Goal: Task Accomplishment & Management: Complete application form

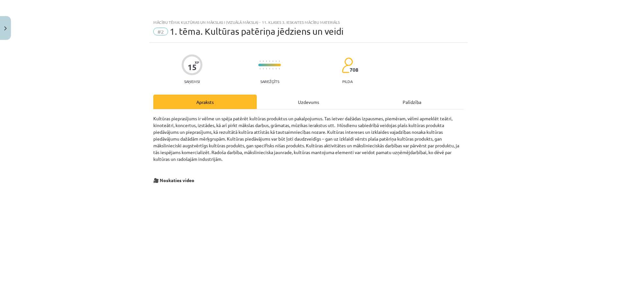
scroll to position [96, 0]
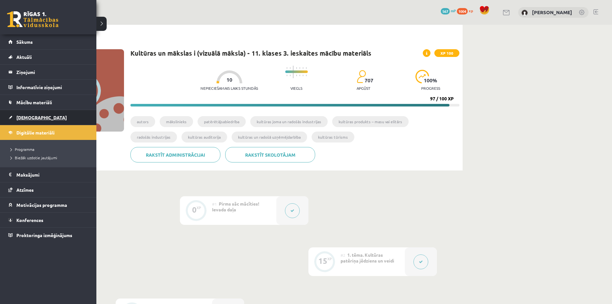
click at [30, 118] on span "[DEMOGRAPHIC_DATA]" at bounding box center [41, 117] width 50 height 6
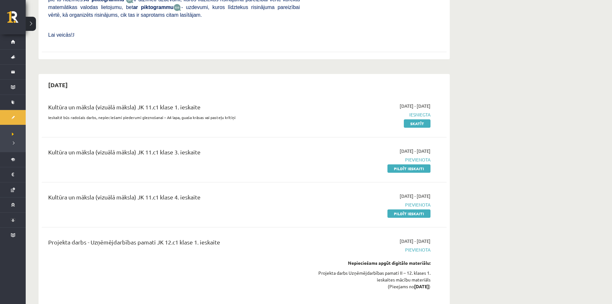
scroll to position [931, 0]
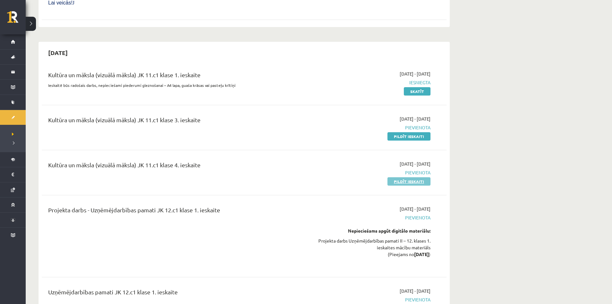
click at [403, 177] on link "Pildīt ieskaiti" at bounding box center [408, 181] width 43 height 8
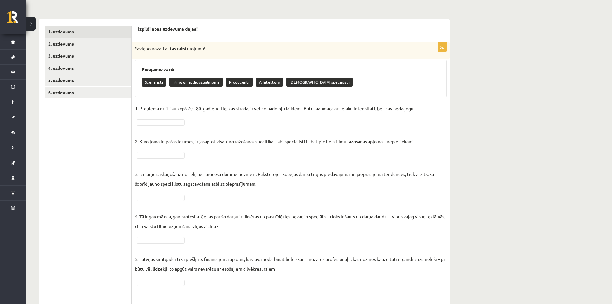
scroll to position [96, 0]
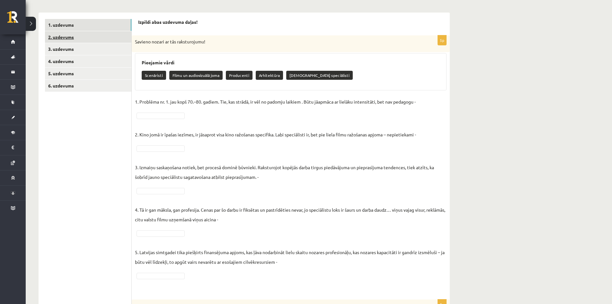
click at [63, 39] on link "2. uzdevums" at bounding box center [88, 37] width 86 height 12
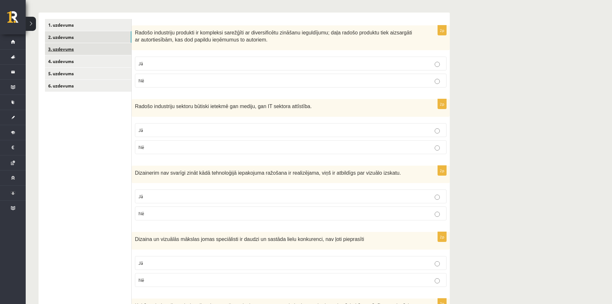
click at [64, 49] on link "3. uzdevums" at bounding box center [88, 49] width 86 height 12
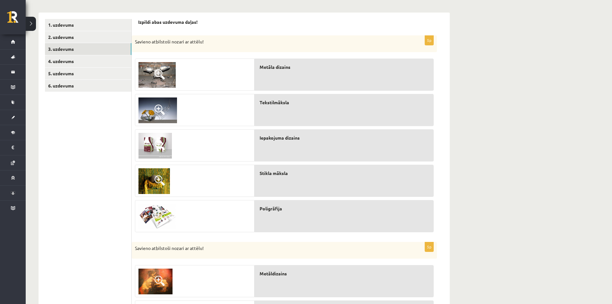
click at [159, 145] on span at bounding box center [159, 145] width 10 height 10
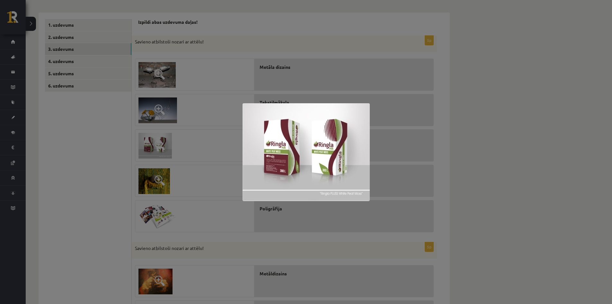
click at [120, 145] on div at bounding box center [306, 152] width 612 height 304
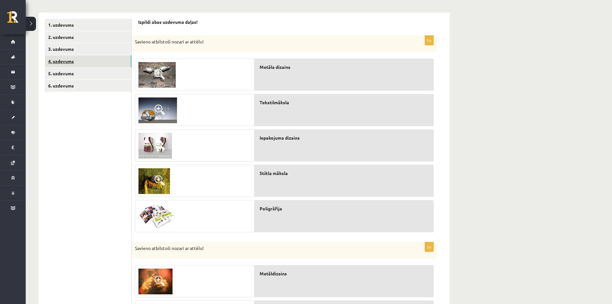
click at [63, 63] on link "4. uzdevums" at bounding box center [88, 61] width 86 height 12
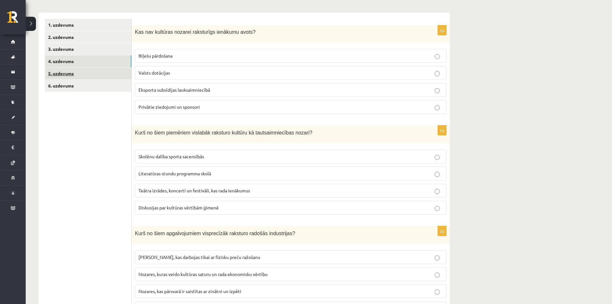
click at [62, 77] on link "5. uzdevums" at bounding box center [88, 73] width 86 height 12
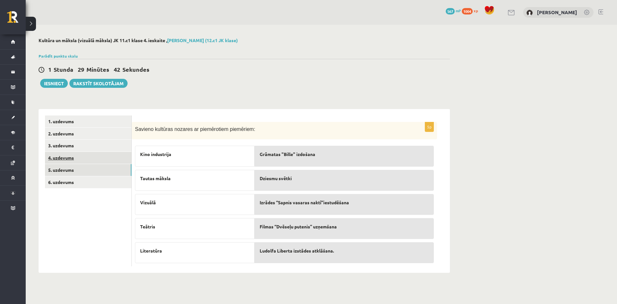
click at [57, 161] on link "4. uzdevums" at bounding box center [88, 158] width 86 height 12
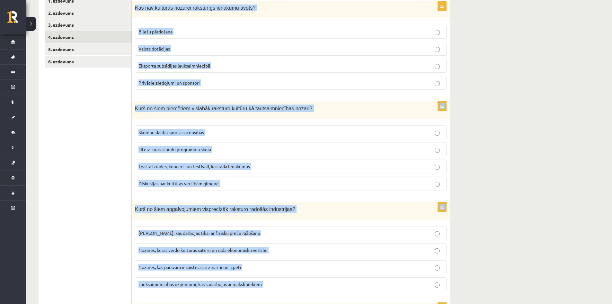
scroll to position [333, 0]
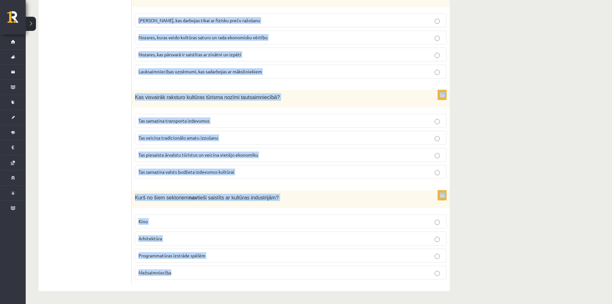
drag, startPoint x: 135, startPoint y: 128, endPoint x: 180, endPoint y: 276, distance: 154.6
click at [180, 276] on form "2p Kas nav kultūras nozarei raksturīgs ienākumu avots? Biļešu pārdošana Valsts …" at bounding box center [290, 34] width 305 height 502
copy form "Kas nav kultūras nozarei raksturīgs ienākumu avots? Biļešu pārdošana Valsts dot…"
click at [374, 118] on p "Tas samazina transporta izdevumus" at bounding box center [290, 120] width 304 height 7
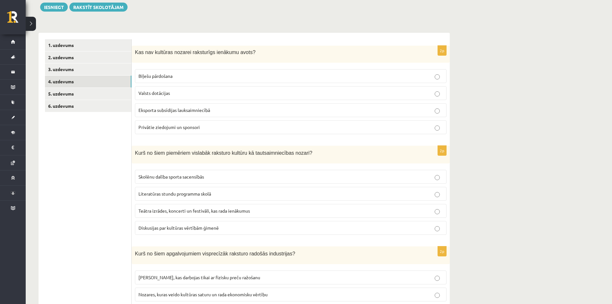
scroll to position [44, 0]
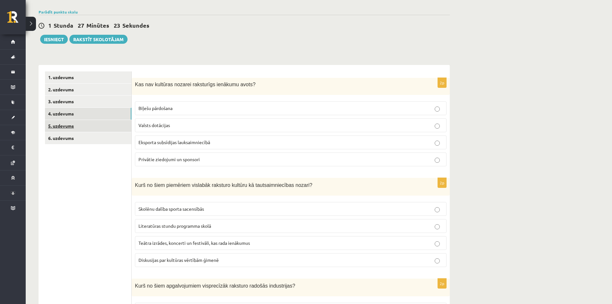
click at [66, 124] on link "5. uzdevums" at bounding box center [88, 126] width 86 height 12
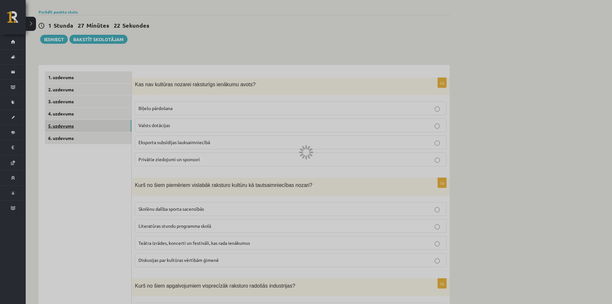
scroll to position [0, 0]
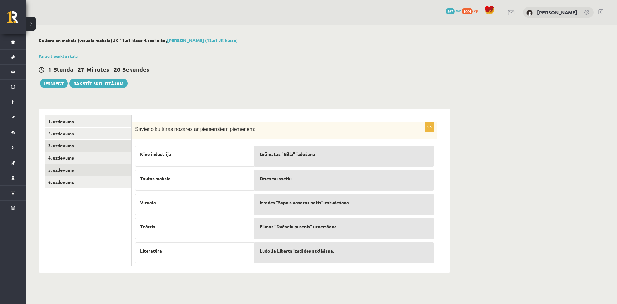
click at [56, 143] on link "3. uzdevums" at bounding box center [88, 145] width 86 height 12
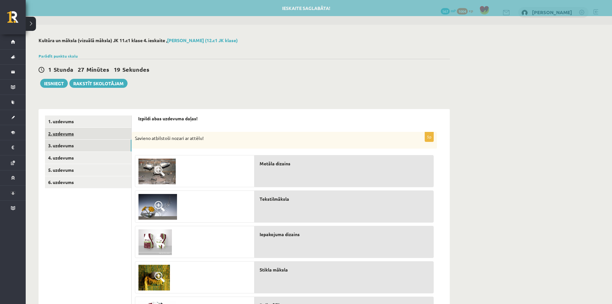
drag, startPoint x: 65, startPoint y: 135, endPoint x: 69, endPoint y: 137, distance: 4.7
click at [65, 135] on link "2. uzdevums" at bounding box center [88, 134] width 86 height 12
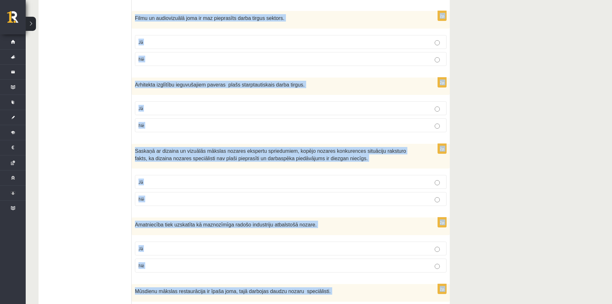
scroll to position [863, 0]
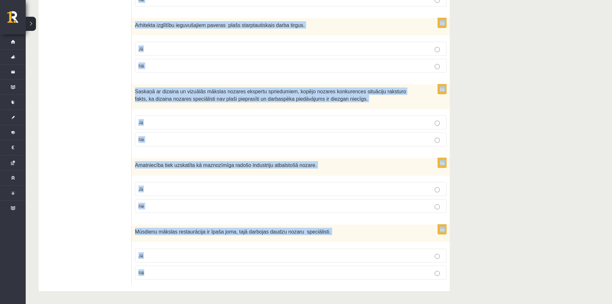
drag, startPoint x: 135, startPoint y: 97, endPoint x: 144, endPoint y: 275, distance: 178.1
copy form "Radošo industriju produkti ir kompleksi sarežģīti ar diversificētu zināšanu ieg…"
click at [141, 119] on label "Jā" at bounding box center [291, 122] width 312 height 14
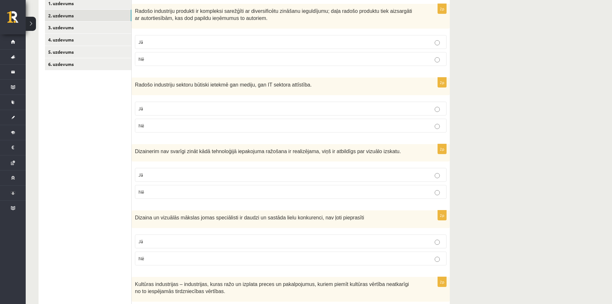
scroll to position [128, 0]
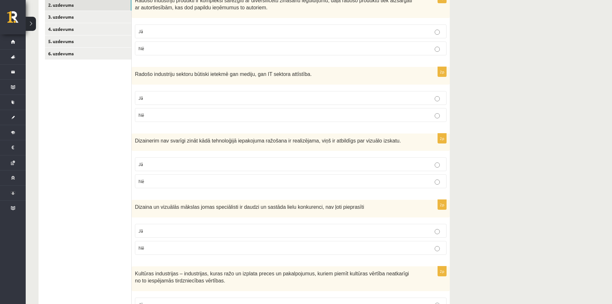
click at [434, 181] on p "Nē" at bounding box center [290, 181] width 304 height 7
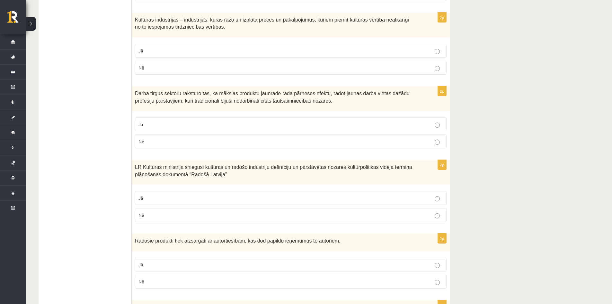
scroll to position [418, 0]
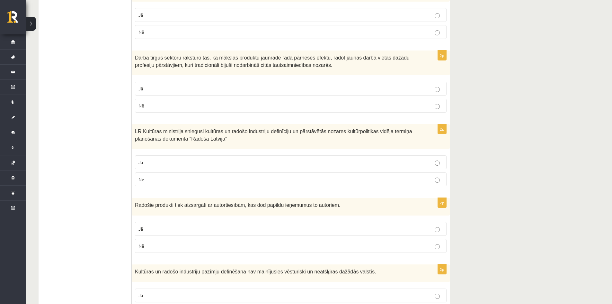
click at [442, 229] on p "Jā" at bounding box center [290, 228] width 304 height 7
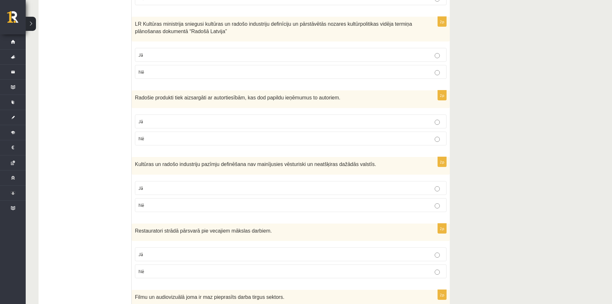
scroll to position [546, 0]
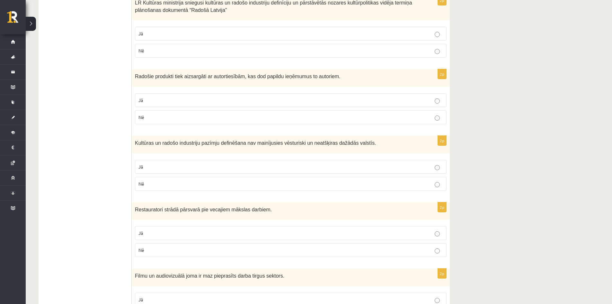
click at [436, 240] on fieldset "Jā Nē" at bounding box center [291, 241] width 312 height 36
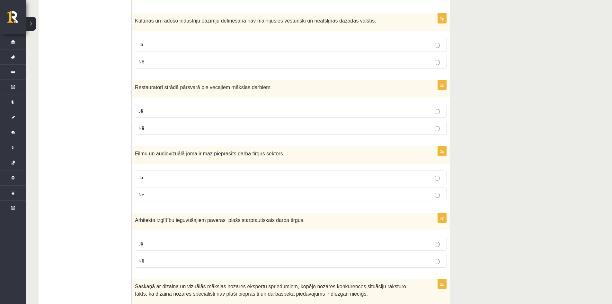
scroll to position [707, 0]
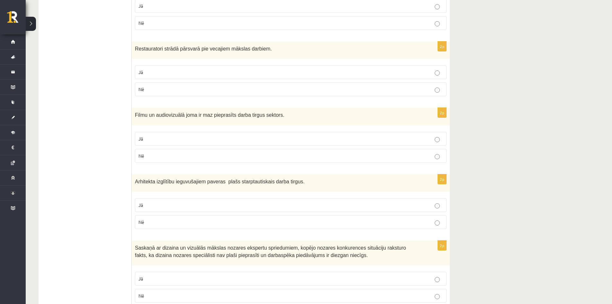
click at [434, 207] on p "Jā" at bounding box center [290, 204] width 304 height 7
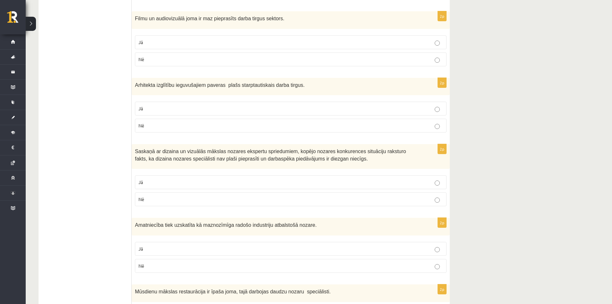
scroll to position [863, 0]
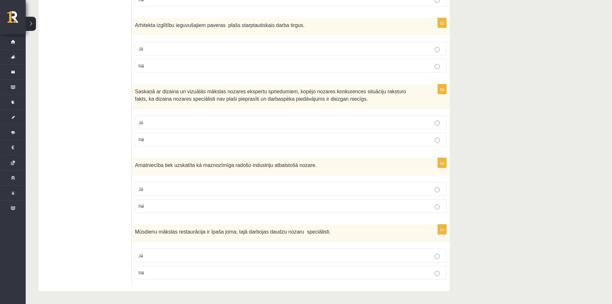
click at [437, 209] on label "Nē" at bounding box center [291, 206] width 312 height 14
click at [436, 260] on label "Jā" at bounding box center [291, 255] width 312 height 14
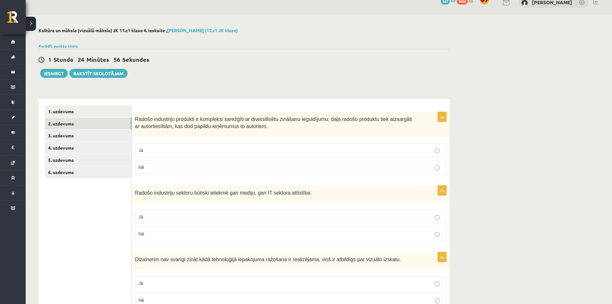
scroll to position [0, 0]
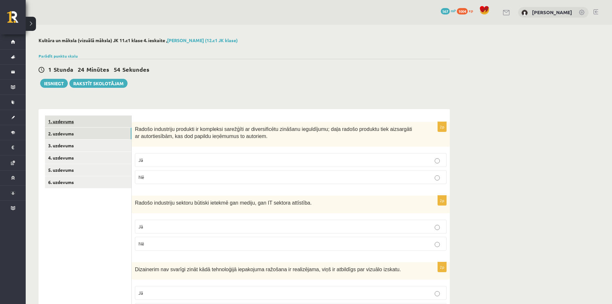
click at [68, 121] on link "1. uzdevums" at bounding box center [88, 121] width 86 height 12
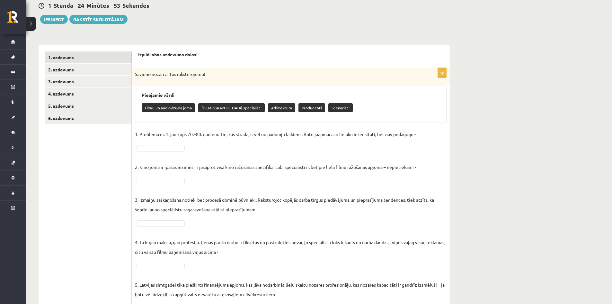
scroll to position [64, 0]
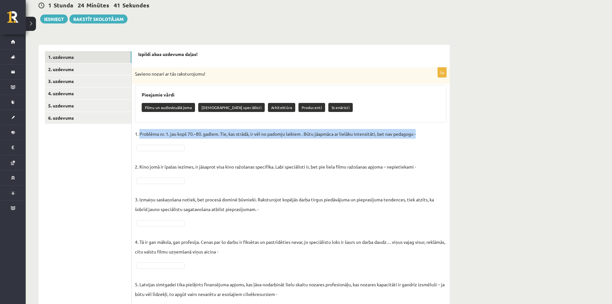
drag, startPoint x: 139, startPoint y: 135, endPoint x: 391, endPoint y: 140, distance: 251.9
click at [391, 140] on fieldset "1. Problēma nr. 1. jau kopš 70.–80. gadiem. Tie, kas strādā, ir vēl no padomju …" at bounding box center [291, 225] width 312 height 193
copy p "Problēma nr. 1. jau kopš 70.–80. gadiem. Tie, kas strādā, ir vēl no padomju lai…"
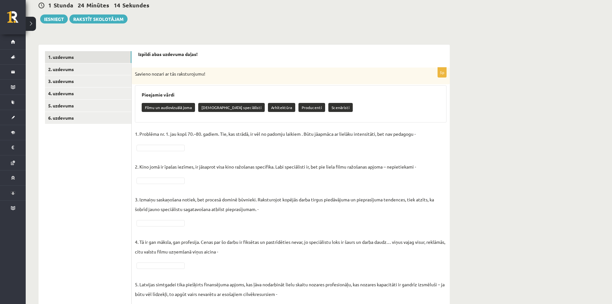
click at [203, 149] on fieldset "1. Problēma nr. 1. jau kopš 70.–80. gadiem. Tie, kas strādā, ir vēl no padomju …" at bounding box center [291, 225] width 312 height 193
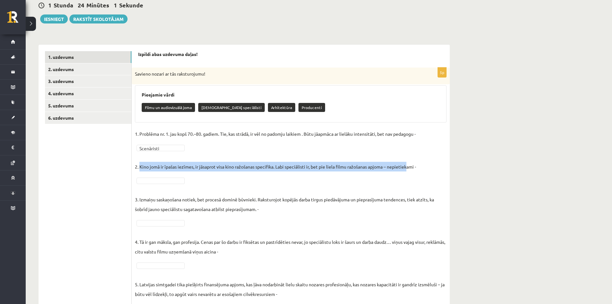
drag, startPoint x: 139, startPoint y: 167, endPoint x: 417, endPoint y: 170, distance: 277.2
click at [412, 170] on p "2. Kino jomā ir īpašas iezīmes, ir jāsaprot visa kino ražošanas specifika. Labi…" at bounding box center [275, 161] width 281 height 19
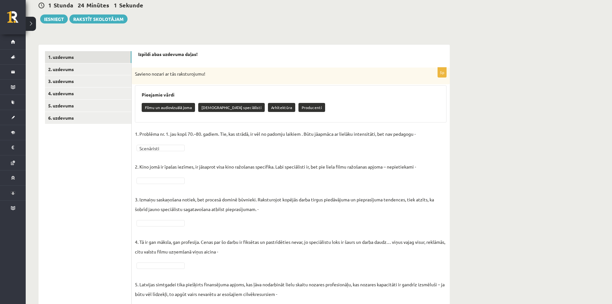
click at [416, 168] on p "2. Kino jomā ir īpašas iezīmes, ir jāsaprot visa kino ražošanas specifika. Labi…" at bounding box center [275, 161] width 281 height 19
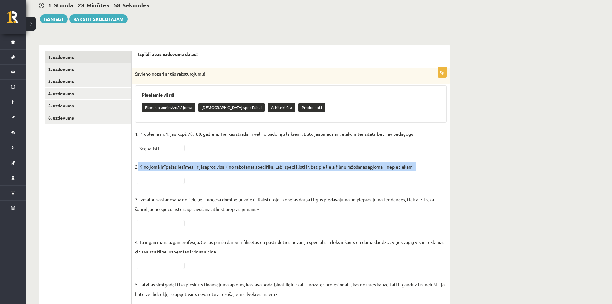
drag, startPoint x: 138, startPoint y: 166, endPoint x: 426, endPoint y: 171, distance: 287.2
click at [426, 171] on fieldset "**********" at bounding box center [291, 225] width 312 height 193
copy p "Kino jomā ir īpašas iezīmes, ir jāsaprot visa kino ražošanas specifika. Labi sp…"
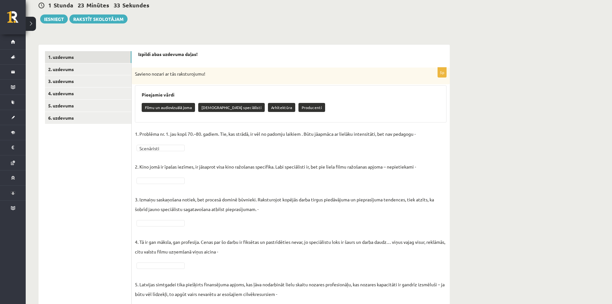
click at [145, 151] on fieldset "**********" at bounding box center [291, 225] width 312 height 193
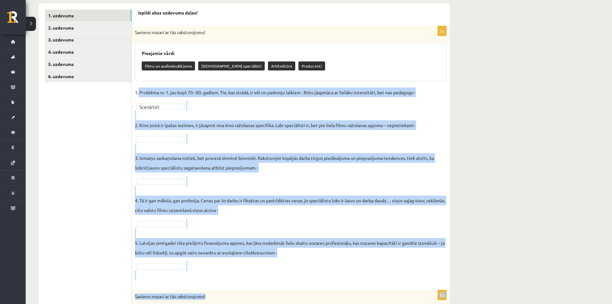
scroll to position [112, 0]
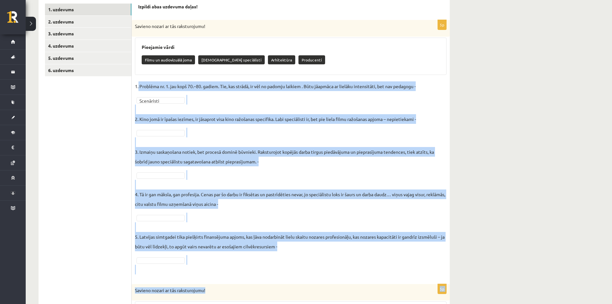
drag, startPoint x: 138, startPoint y: 133, endPoint x: 208, endPoint y: 295, distance: 176.5
click at [208, 295] on form "**********" at bounding box center [290, 277] width 305 height 547
drag, startPoint x: 195, startPoint y: 290, endPoint x: 183, endPoint y: 273, distance: 20.5
click at [183, 273] on fieldset "**********" at bounding box center [291, 177] width 312 height 193
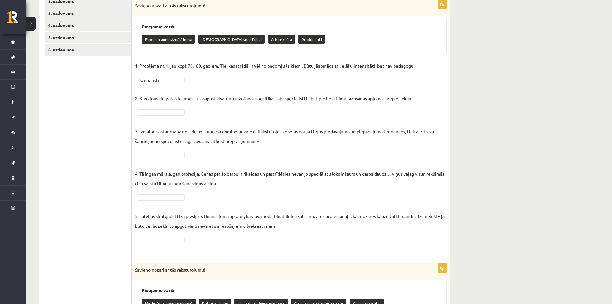
scroll to position [121, 0]
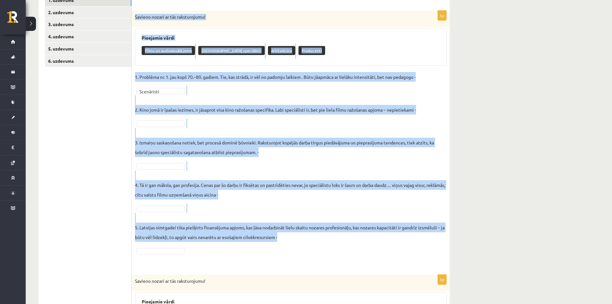
drag, startPoint x: 135, startPoint y: 17, endPoint x: 246, endPoint y: 241, distance: 249.6
click at [248, 248] on div "**********" at bounding box center [291, 139] width 318 height 257
copy div "Savieno nozari ar tās raksturojumu! Pieejamie vārdi Filmu un audiovizuālā joma …"
click at [287, 131] on p "3. Izmaiņu saskaņošana notiek, bet procesā dominē būvnieki. Raksturojot kopējās…" at bounding box center [291, 142] width 312 height 29
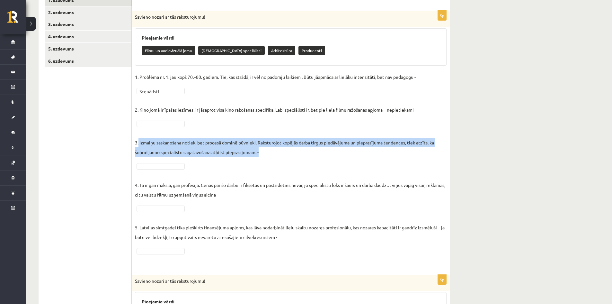
drag, startPoint x: 138, startPoint y: 140, endPoint x: 260, endPoint y: 160, distance: 123.0
click at [260, 160] on fieldset "**********" at bounding box center [291, 168] width 312 height 193
copy p "Izmaiņu saskaņošana notiek, bet procesā dominē būvnieki. Raksturojot kopējās da…"
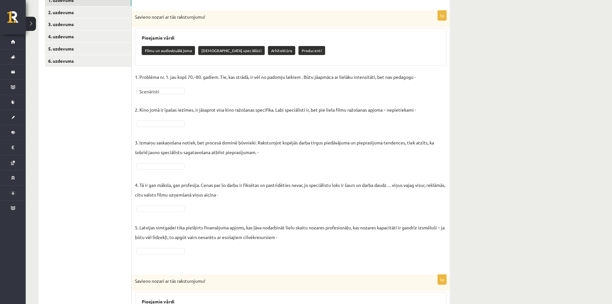
click at [235, 127] on fieldset "**********" at bounding box center [291, 168] width 312 height 193
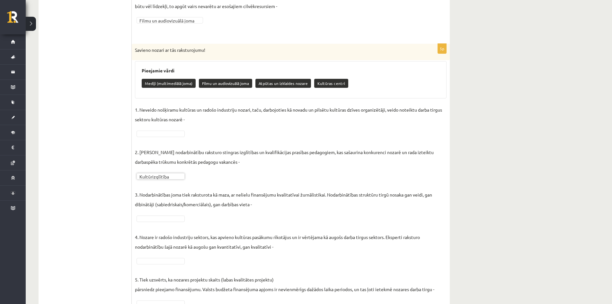
scroll to position [363, 0]
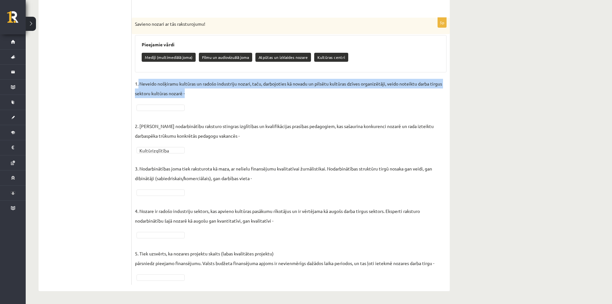
drag, startPoint x: 139, startPoint y: 81, endPoint x: 186, endPoint y: 95, distance: 49.0
click at [186, 95] on p "1. Neveido nošķiramu kultūras un radošo industriju nozari, taču, darbojoties kā…" at bounding box center [291, 88] width 312 height 19
copy p "Neveido nošķiramu kultūras un radošo industriju nozari, taču, darbojoties kā no…"
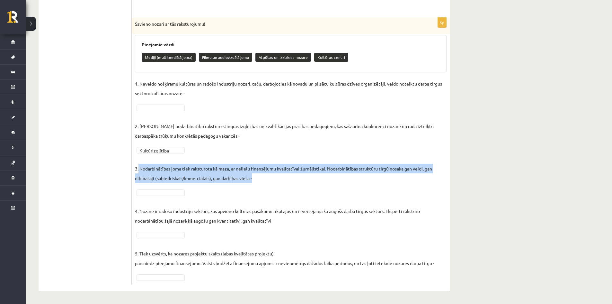
drag, startPoint x: 138, startPoint y: 168, endPoint x: 247, endPoint y: 177, distance: 109.0
click at [255, 183] on p "3. Nodarbinātības joma tiek raksturota kā maza, ar nelielu finansējumu kvalitat…" at bounding box center [291, 168] width 312 height 29
copy p "Nodarbinātības joma tiek raksturota kā maza, ar nelielu finansējumu kvalitatīva…"
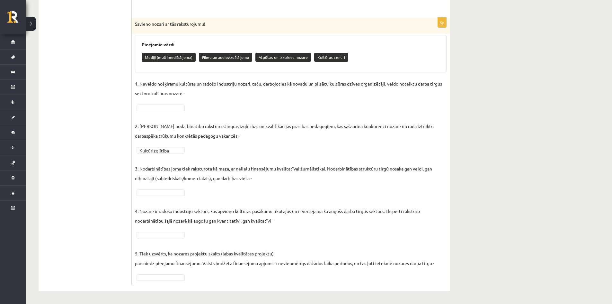
click at [219, 153] on fieldset "**********" at bounding box center [291, 180] width 312 height 202
click at [172, 188] on fieldset "**********" at bounding box center [291, 180] width 312 height 202
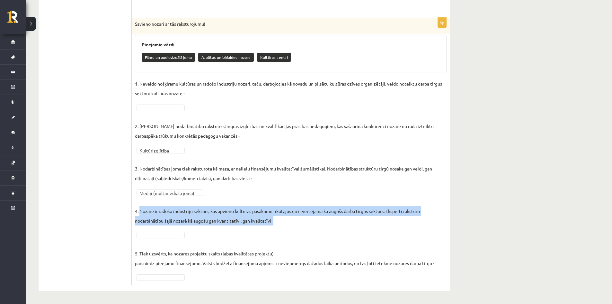
drag, startPoint x: 140, startPoint y: 210, endPoint x: 276, endPoint y: 222, distance: 136.4
click at [276, 222] on p "4. Nozare ir radošo industriju sektors, kas apvieno kultūras pasākumu rīkotājus…" at bounding box center [291, 210] width 312 height 29
copy p "Nozare ir radošo industriju sektors, kas apvieno kultūras pasākumu rīkotājus un…"
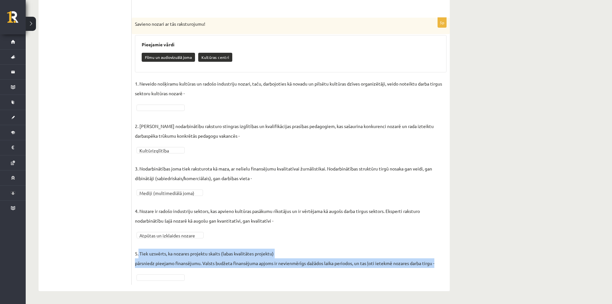
drag, startPoint x: 139, startPoint y: 254, endPoint x: 424, endPoint y: 271, distance: 285.7
click at [424, 271] on fieldset "**********" at bounding box center [291, 180] width 312 height 202
copy p "Tiek uzsvērts, ka nozares projektu skaits (labas kvalitātes projektu) pārsniedz…"
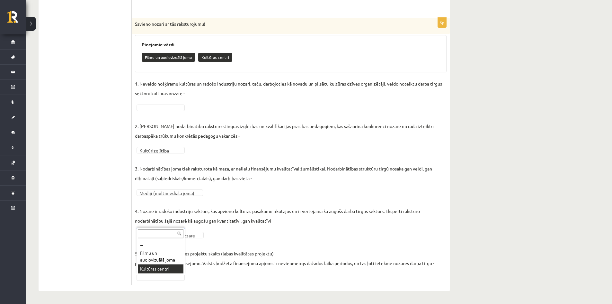
drag, startPoint x: 166, startPoint y: 269, endPoint x: 177, endPoint y: 269, distance: 11.2
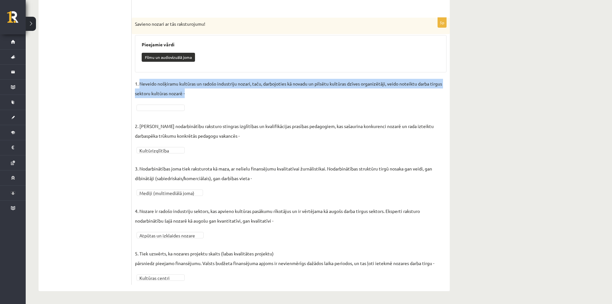
drag, startPoint x: 139, startPoint y: 82, endPoint x: 186, endPoint y: 93, distance: 48.5
click at [186, 93] on p "1. Neveido nošķiramu kultūras un radošo industriju nozari, taču, darbojoties kā…" at bounding box center [291, 88] width 312 height 19
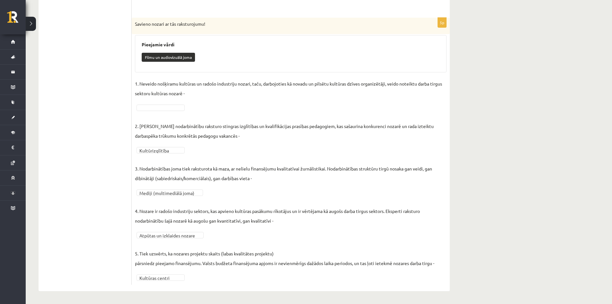
click at [79, 92] on ul "1. uzdevums 2. uzdevums 3. uzdevums 4. uzdevums 5. uzdevums 6. uzdevums" at bounding box center [88, 19] width 87 height 532
click at [155, 121] on div "... Filmu un audiovizuālā joma" at bounding box center [161, 129] width 48 height 38
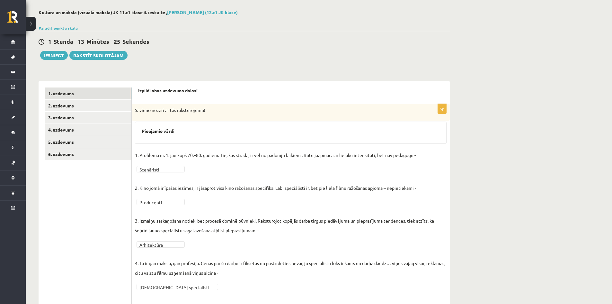
scroll to position [0, 0]
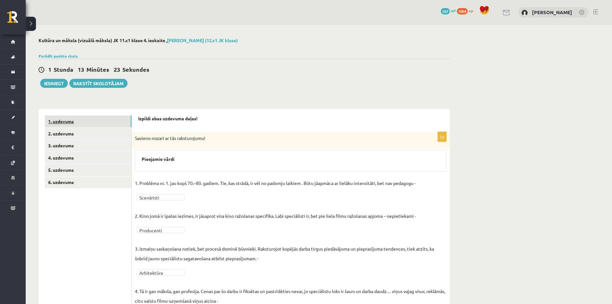
click at [70, 122] on link "1. uzdevums" at bounding box center [88, 121] width 86 height 12
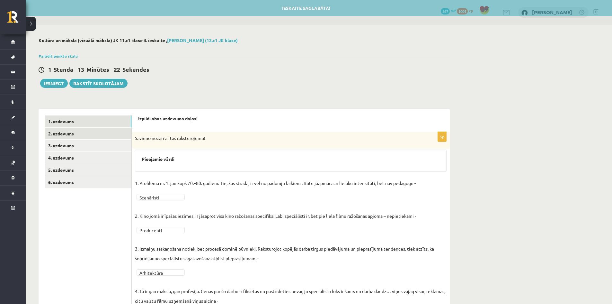
click at [63, 134] on link "2. uzdevums" at bounding box center [88, 134] width 86 height 12
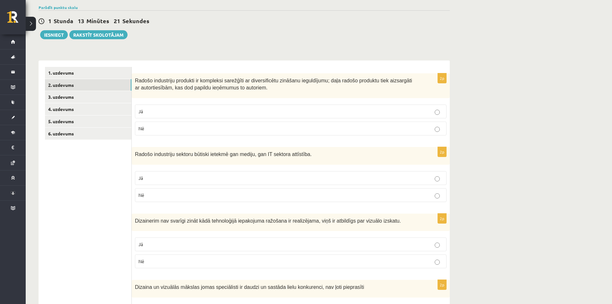
scroll to position [64, 0]
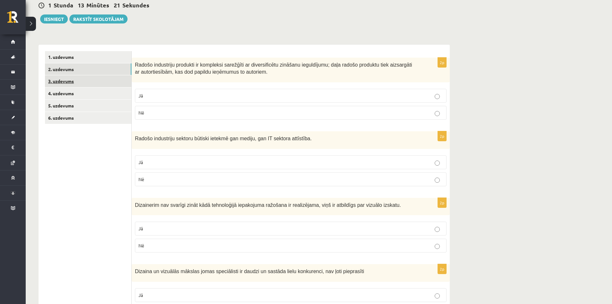
click at [65, 83] on link "3. uzdevums" at bounding box center [88, 81] width 86 height 12
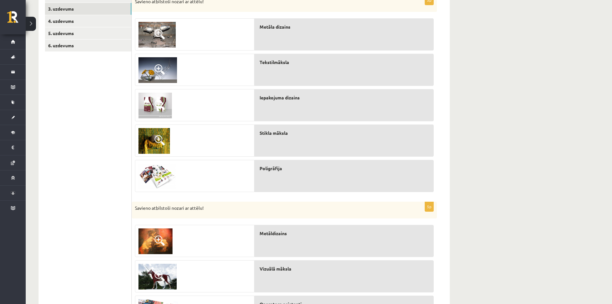
scroll to position [125, 0]
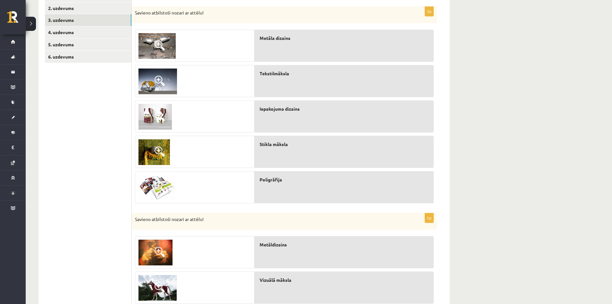
click at [161, 149] on span at bounding box center [159, 151] width 10 height 10
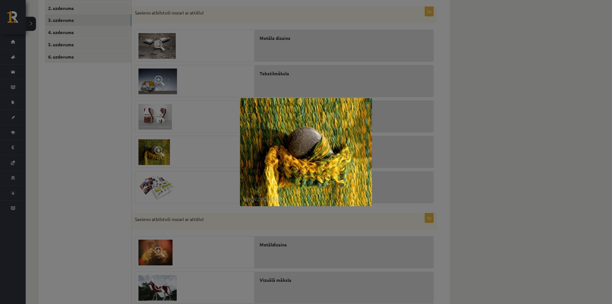
click at [208, 149] on div at bounding box center [306, 152] width 612 height 304
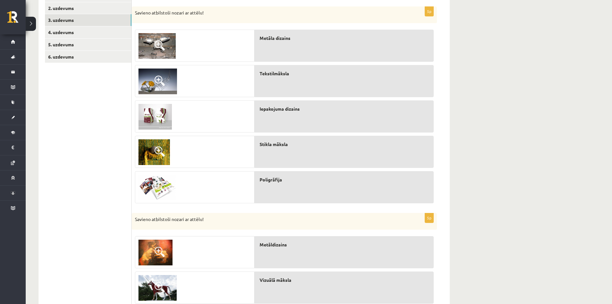
click at [155, 79] on span at bounding box center [159, 80] width 10 height 10
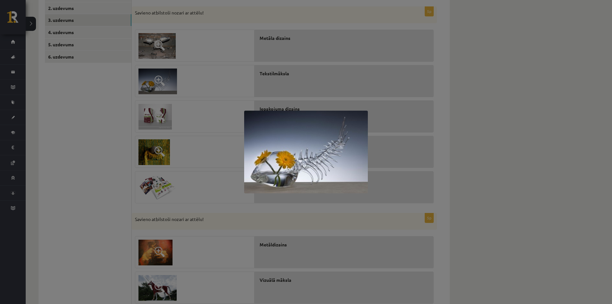
click at [155, 79] on div at bounding box center [306, 152] width 612 height 304
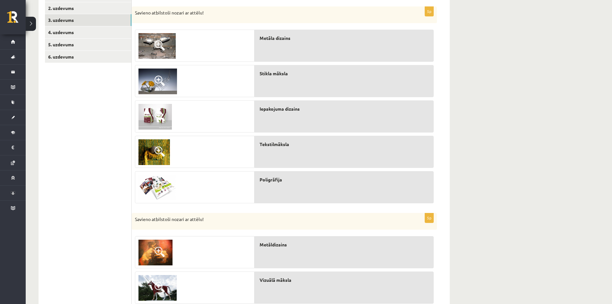
click at [159, 43] on span at bounding box center [159, 45] width 10 height 10
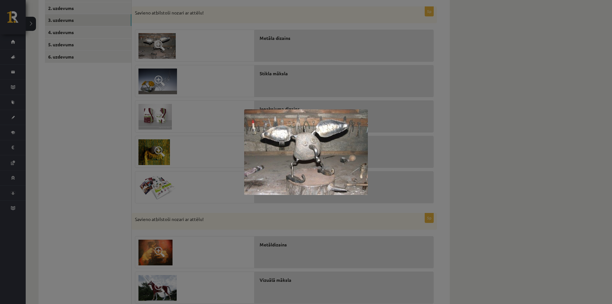
click at [203, 73] on div at bounding box center [306, 152] width 612 height 304
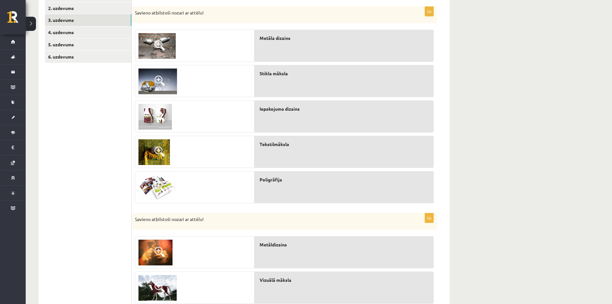
click at [157, 151] on span at bounding box center [159, 151] width 10 height 10
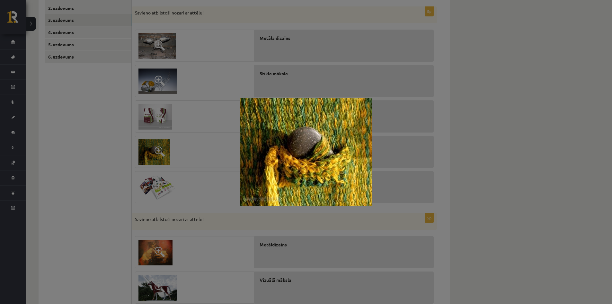
click at [233, 124] on div at bounding box center [306, 152] width 612 height 304
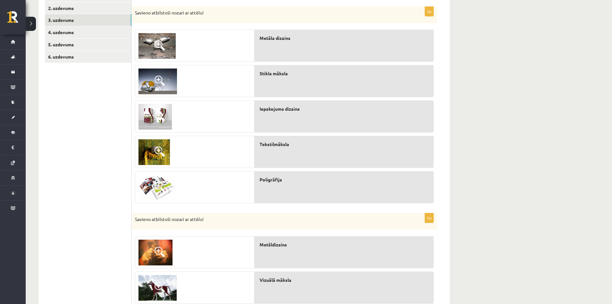
click at [159, 45] on span at bounding box center [159, 45] width 10 height 10
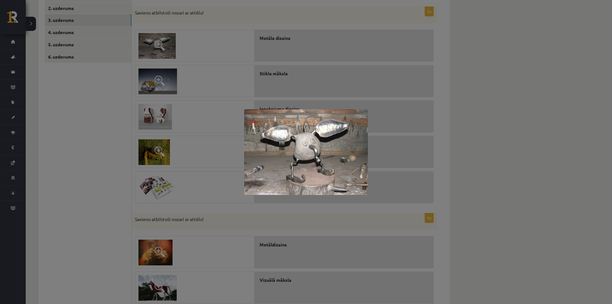
click at [214, 72] on div at bounding box center [306, 152] width 612 height 304
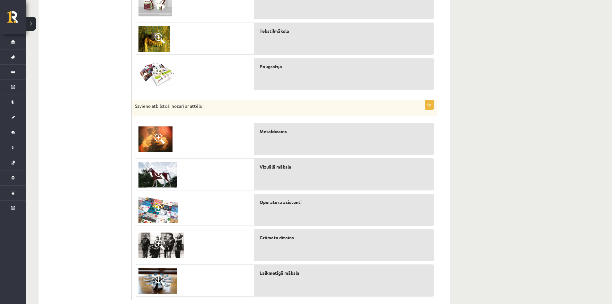
scroll to position [254, 0]
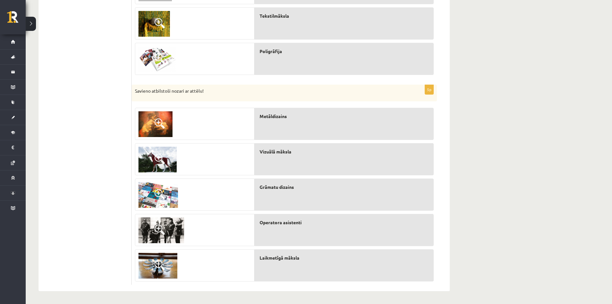
click at [160, 122] on span at bounding box center [159, 123] width 10 height 10
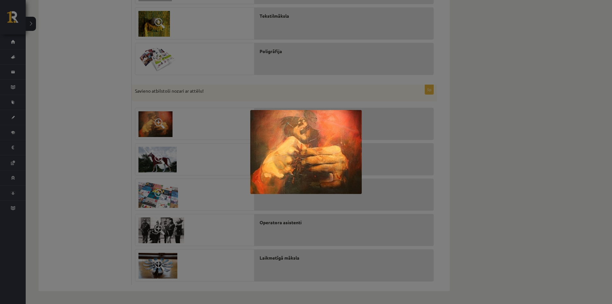
click at [222, 108] on div at bounding box center [306, 152] width 612 height 304
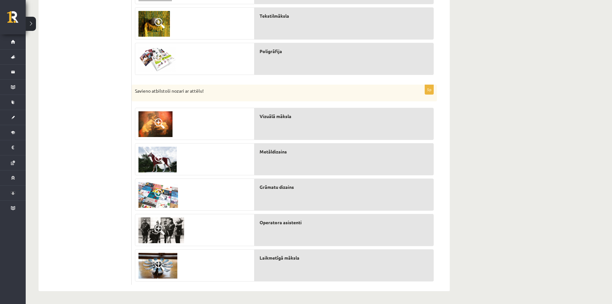
click at [155, 226] on span at bounding box center [159, 229] width 10 height 10
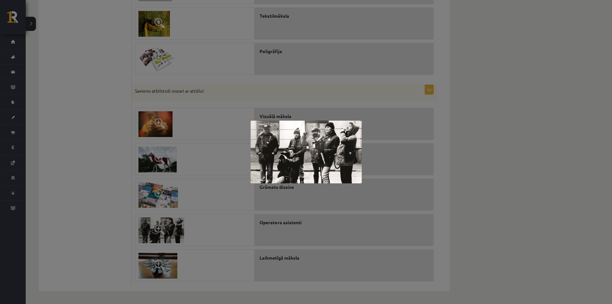
click at [199, 175] on div at bounding box center [306, 152] width 612 height 304
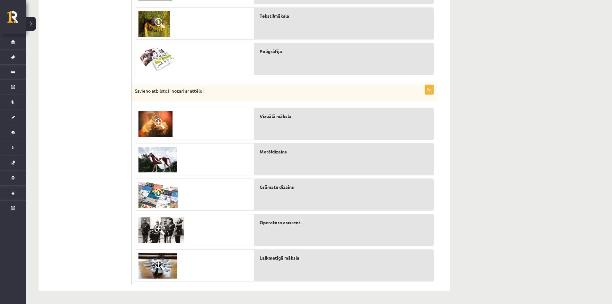
click at [160, 263] on span at bounding box center [159, 265] width 10 height 10
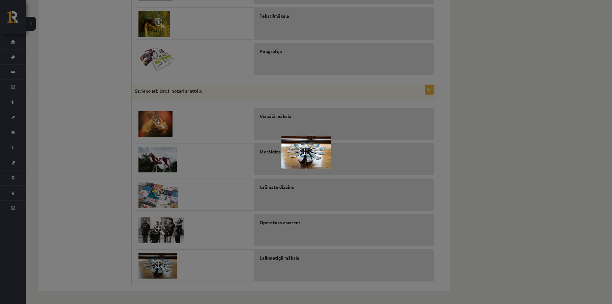
click at [236, 238] on div at bounding box center [306, 152] width 612 height 304
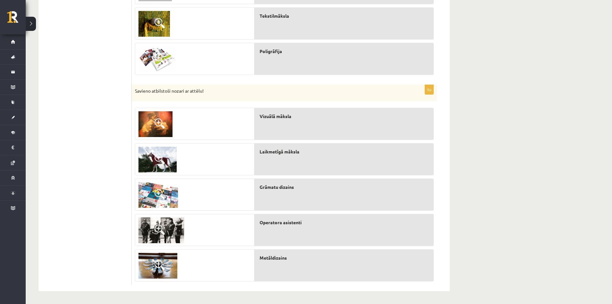
click at [159, 156] on span at bounding box center [159, 159] width 10 height 10
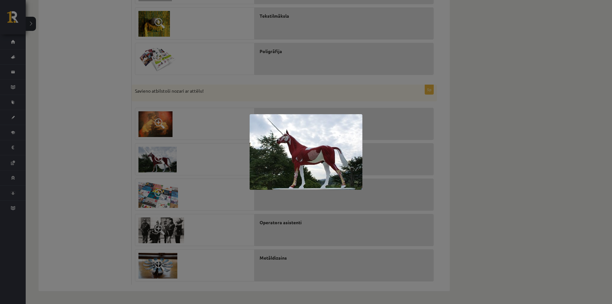
click at [203, 154] on div at bounding box center [306, 152] width 612 height 304
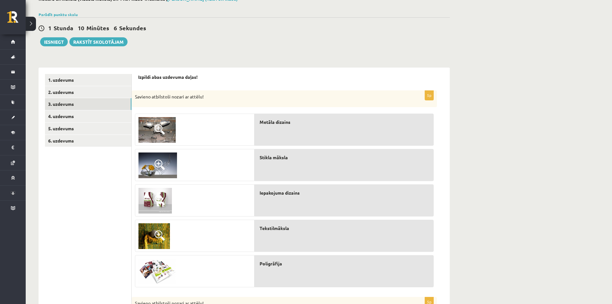
scroll to position [0, 0]
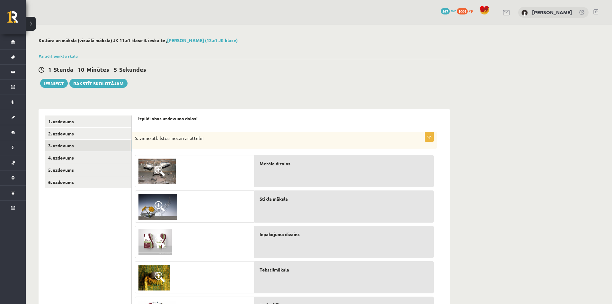
click at [59, 146] on link "3. uzdevums" at bounding box center [88, 145] width 86 height 12
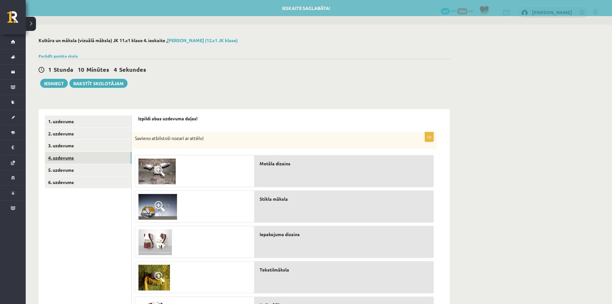
click at [69, 155] on link "4. uzdevums" at bounding box center [88, 158] width 86 height 12
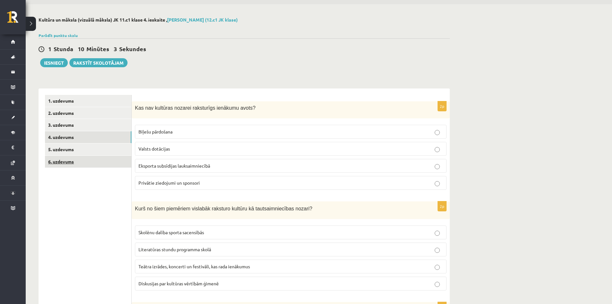
scroll to position [32, 0]
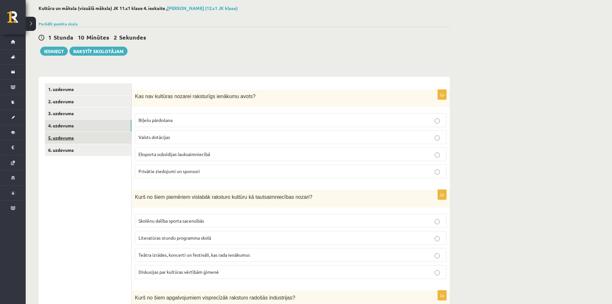
click at [60, 140] on link "5. uzdevums" at bounding box center [88, 138] width 86 height 12
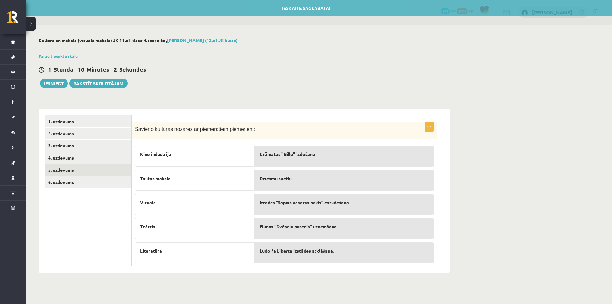
scroll to position [0, 0]
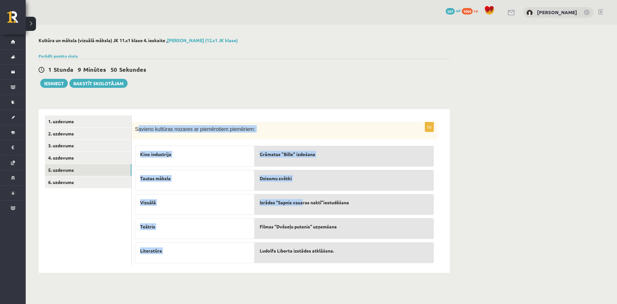
drag, startPoint x: 136, startPoint y: 129, endPoint x: 230, endPoint y: 181, distance: 106.8
click at [285, 190] on div "5p Savieno kultūras nozares ar piemērotiem piemēriem: Kino industrija Tautas mā…" at bounding box center [284, 194] width 305 height 145
click at [199, 184] on div "Tautas māksla" at bounding box center [194, 180] width 119 height 21
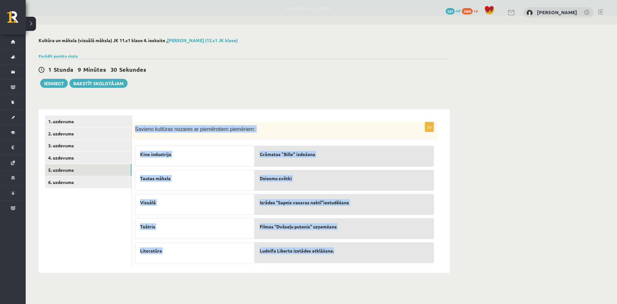
drag, startPoint x: 135, startPoint y: 128, endPoint x: 339, endPoint y: 259, distance: 242.0
click at [339, 259] on div "5p Savieno kultūras nozares ar piemērotiem piemēriem: Kino industrija Tautas mā…" at bounding box center [284, 194] width 305 height 145
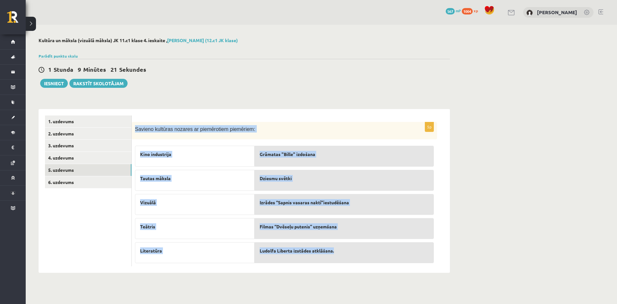
click at [256, 102] on div "Kultūra un māksla (vizuālā māksla) JK 11.c1 klase 4. ieskaite , Loreta Krūmiņa …" at bounding box center [244, 155] width 437 height 260
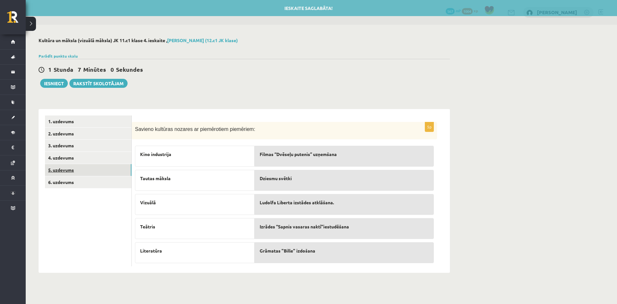
click at [66, 172] on link "5. uzdevums" at bounding box center [88, 170] width 86 height 12
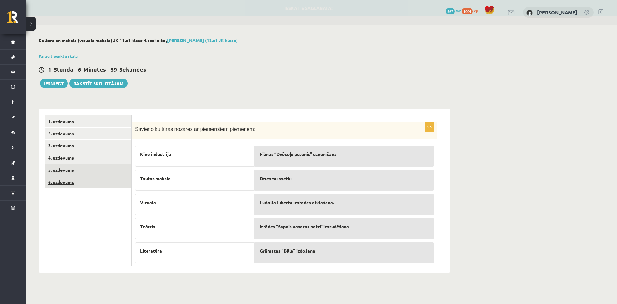
click at [68, 184] on link "6. uzdevums" at bounding box center [88, 182] width 86 height 12
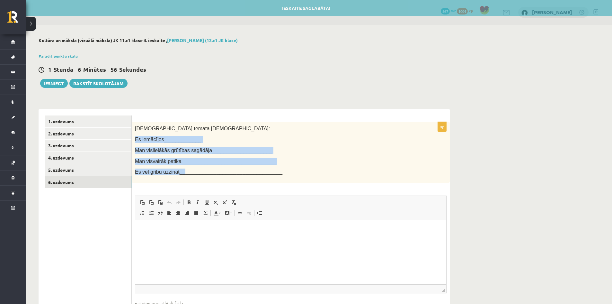
drag, startPoint x: 135, startPoint y: 138, endPoint x: 181, endPoint y: 167, distance: 53.7
click at [181, 167] on div "Šī temata ietvaros: Es iemācījos_____________ Man vislielākās grūtības sagādāja…" at bounding box center [291, 152] width 318 height 61
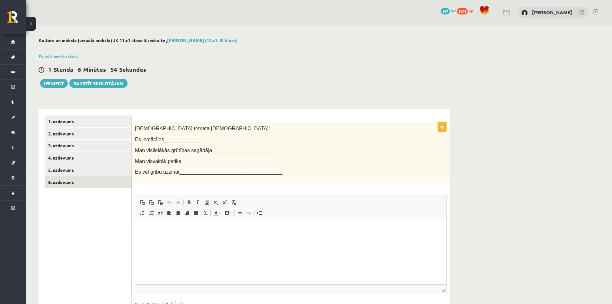
drag, startPoint x: 182, startPoint y: 165, endPoint x: 137, endPoint y: 131, distance: 55.7
click at [137, 131] on span "Šī temata ietvaros:" at bounding box center [202, 128] width 135 height 5
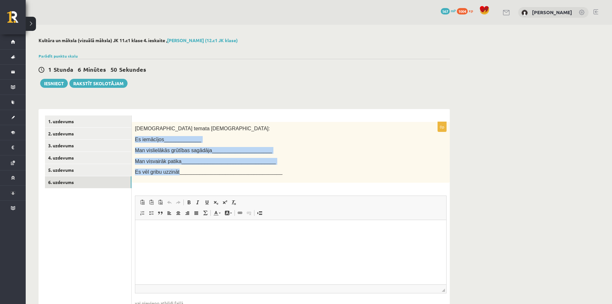
drag, startPoint x: 135, startPoint y: 141, endPoint x: 174, endPoint y: 174, distance: 51.2
click at [174, 174] on div "Šī temata ietvaros: Es iemācījos_____________ Man vislielākās grūtības sagādāja…" at bounding box center [291, 152] width 318 height 61
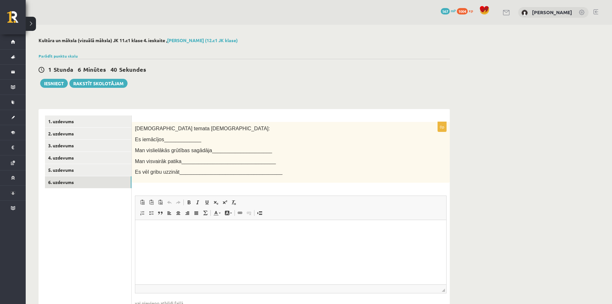
click at [182, 100] on div "Kultūra un māksla (vizuālā māksla) JK 11.c1 klase 4. ieskaite , Loreta Krūmiņa …" at bounding box center [244, 186] width 437 height 323
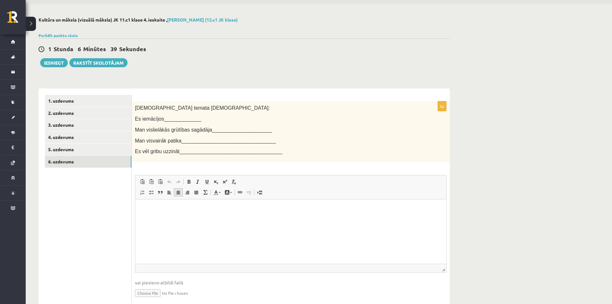
scroll to position [32, 0]
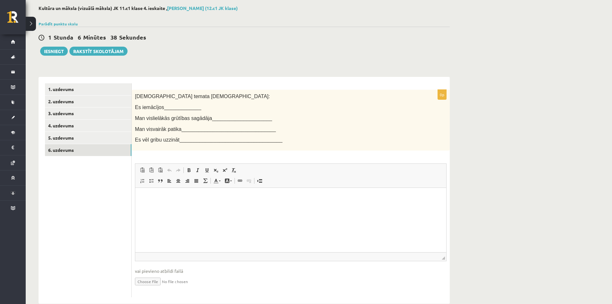
click at [163, 198] on p "Bagātinātā teksta redaktors, wiswyg-editor-user-answer-47024781479180" at bounding box center [291, 197] width 298 height 7
drag, startPoint x: 174, startPoint y: 216, endPoint x: 171, endPoint y: 215, distance: 3.4
click at [174, 207] on html at bounding box center [290, 198] width 311 height 20
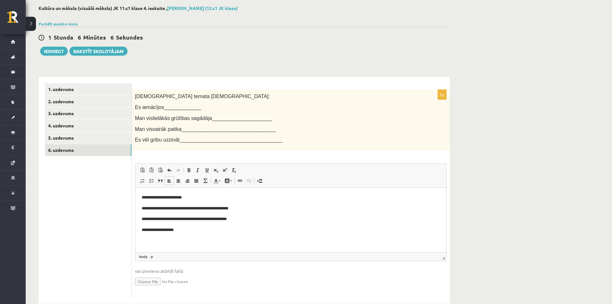
drag, startPoint x: 188, startPoint y: 240, endPoint x: 187, endPoint y: 231, distance: 9.0
click at [187, 231] on p "**********" at bounding box center [291, 229] width 298 height 7
click at [186, 230] on p "**********" at bounding box center [291, 229] width 298 height 7
drag, startPoint x: 261, startPoint y: 219, endPoint x: 262, endPoint y: 216, distance: 3.4
click at [261, 219] on p "**********" at bounding box center [291, 219] width 298 height 7
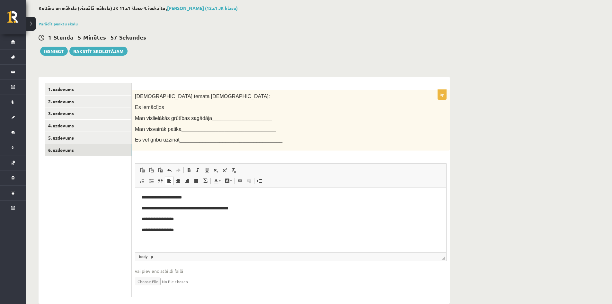
click at [199, 196] on p "**********" at bounding box center [291, 197] width 298 height 7
click at [261, 208] on p "**********" at bounding box center [291, 208] width 298 height 7
click at [194, 221] on p "**********" at bounding box center [291, 219] width 298 height 7
click at [181, 231] on p "**********" at bounding box center [291, 229] width 298 height 7
click at [185, 221] on p "**********" at bounding box center [291, 219] width 298 height 7
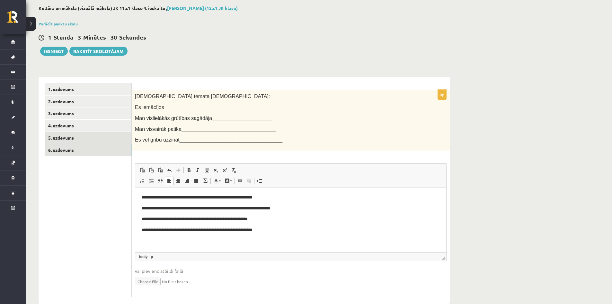
click at [68, 138] on link "5. uzdevums" at bounding box center [88, 138] width 86 height 12
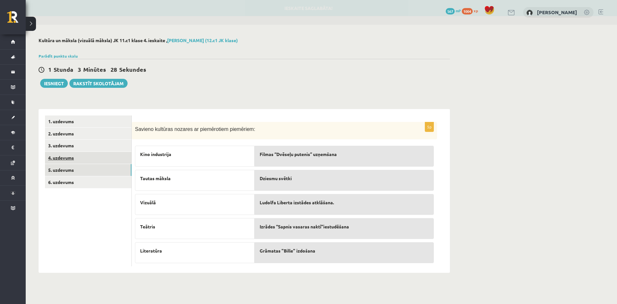
click at [70, 159] on link "4. uzdevums" at bounding box center [88, 158] width 86 height 12
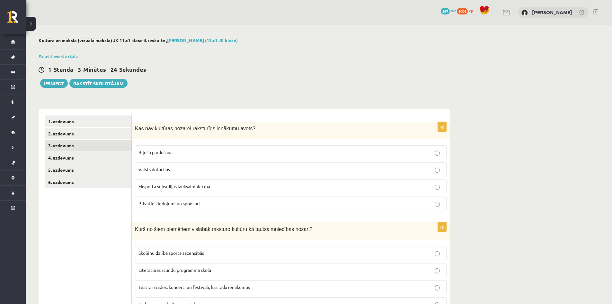
click at [79, 143] on link "3. uzdevums" at bounding box center [88, 145] width 86 height 12
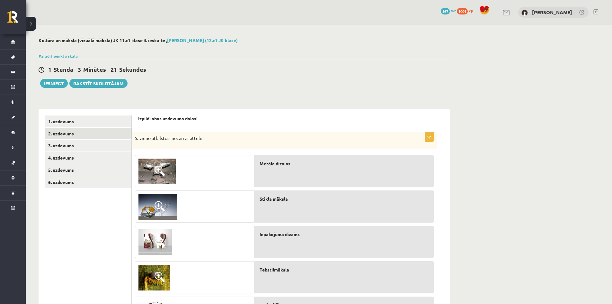
click at [70, 132] on link "2. uzdevums" at bounding box center [88, 134] width 86 height 12
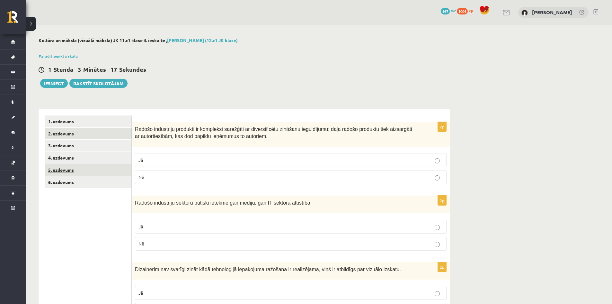
scroll to position [32, 0]
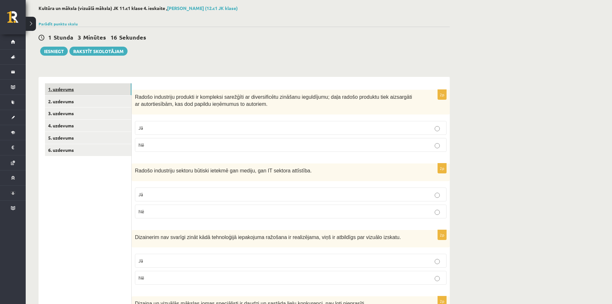
drag, startPoint x: 71, startPoint y: 89, endPoint x: 89, endPoint y: 92, distance: 18.0
click at [71, 88] on link "1. uzdevums" at bounding box center [88, 89] width 86 height 12
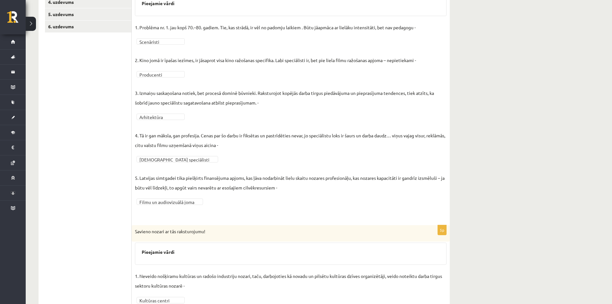
scroll to position [0, 0]
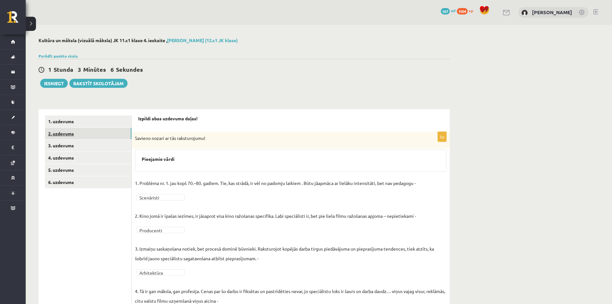
click at [58, 137] on link "2. uzdevums" at bounding box center [88, 134] width 86 height 12
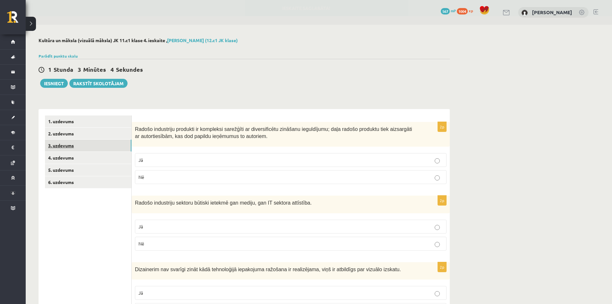
click at [65, 145] on link "3. uzdevums" at bounding box center [88, 145] width 86 height 12
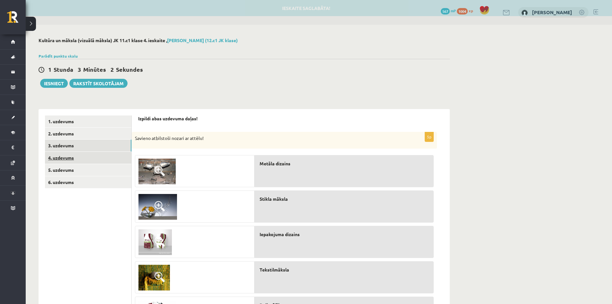
click at [66, 160] on link "4. uzdevums" at bounding box center [88, 158] width 86 height 12
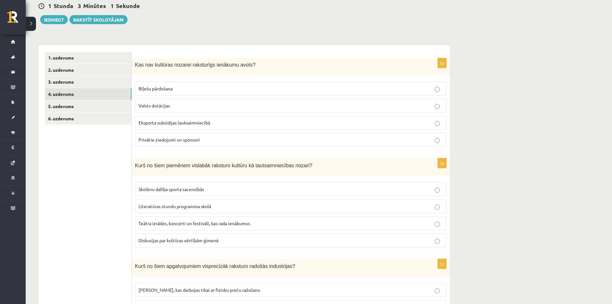
scroll to position [64, 0]
click at [66, 75] on link "3. uzdevums" at bounding box center [88, 81] width 86 height 12
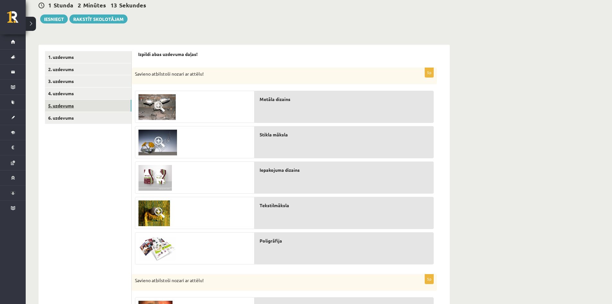
click at [69, 104] on link "5. uzdevums" at bounding box center [88, 106] width 86 height 12
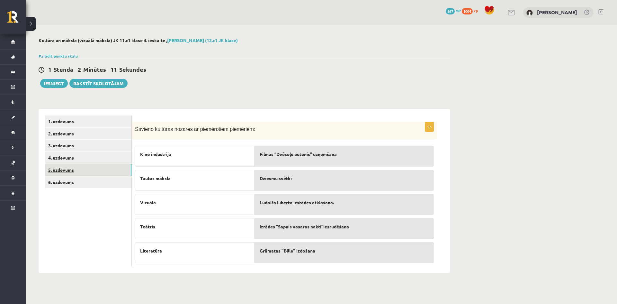
click at [65, 173] on link "5. uzdevums" at bounding box center [88, 170] width 86 height 12
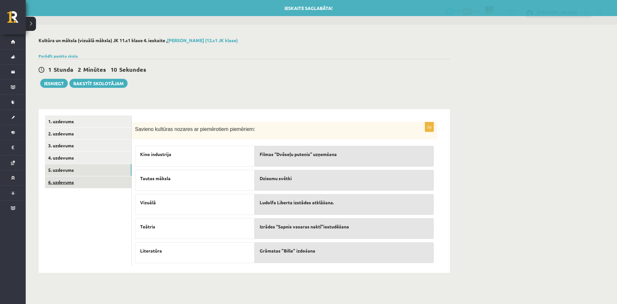
click at [65, 181] on link "6. uzdevums" at bounding box center [88, 182] width 86 height 12
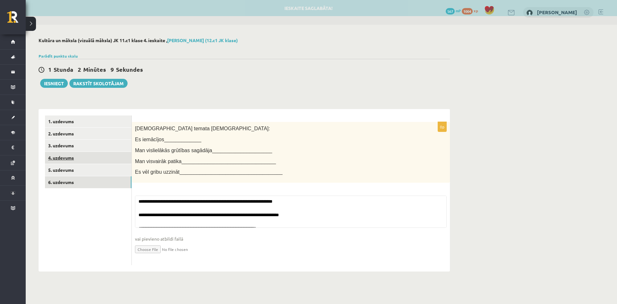
click at [65, 160] on link "4. uzdevums" at bounding box center [88, 158] width 86 height 12
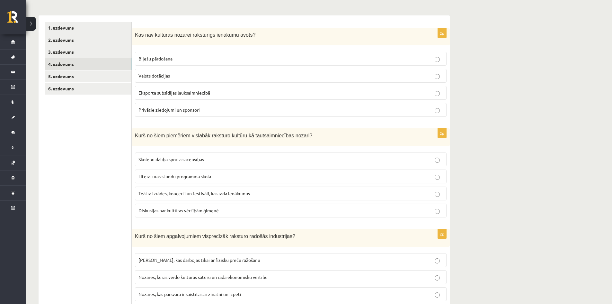
scroll to position [96, 0]
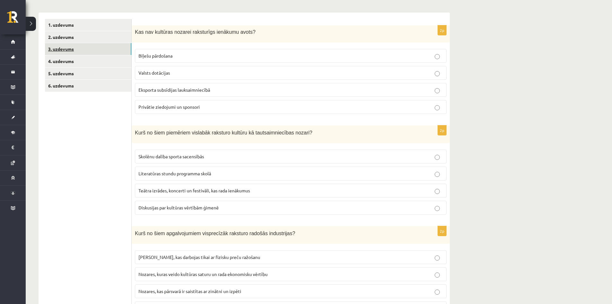
click at [58, 51] on link "3. uzdevums" at bounding box center [88, 49] width 86 height 12
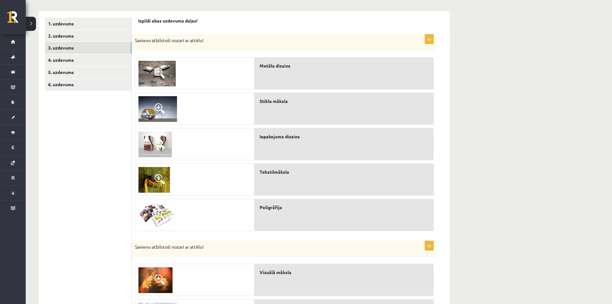
scroll to position [93, 0]
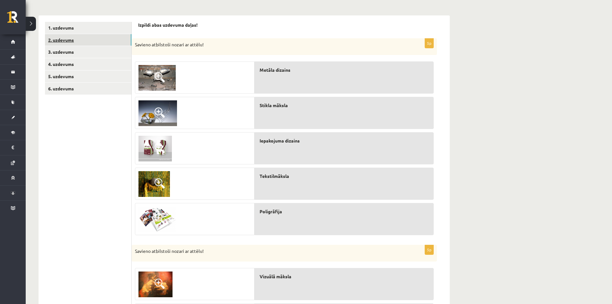
click at [60, 42] on link "2. uzdevums" at bounding box center [88, 40] width 86 height 12
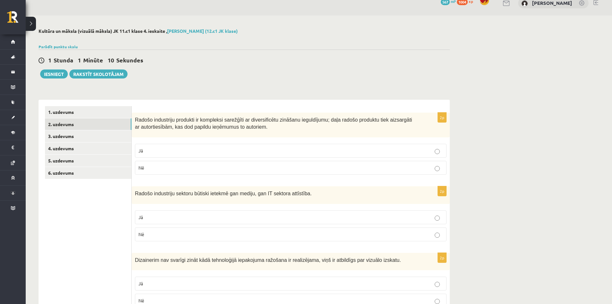
scroll to position [0, 0]
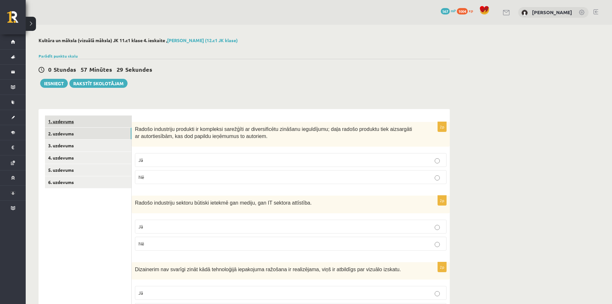
click at [53, 120] on link "1. uzdevums" at bounding box center [88, 121] width 86 height 12
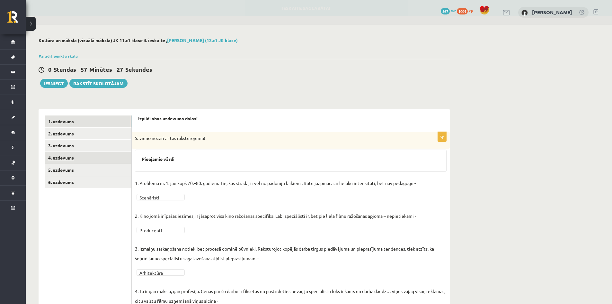
click at [57, 159] on link "4. uzdevums" at bounding box center [88, 158] width 86 height 12
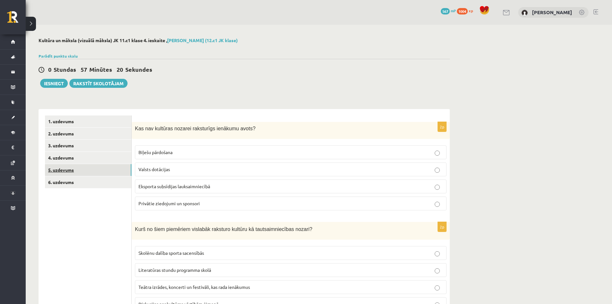
click at [60, 172] on link "5. uzdevums" at bounding box center [88, 170] width 86 height 12
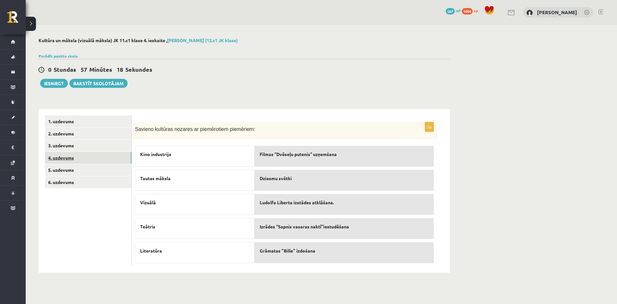
click at [60, 159] on link "4. uzdevums" at bounding box center [88, 158] width 86 height 12
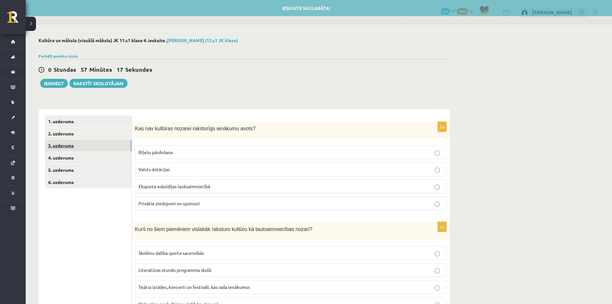
click at [60, 149] on link "3. uzdevums" at bounding box center [88, 145] width 86 height 12
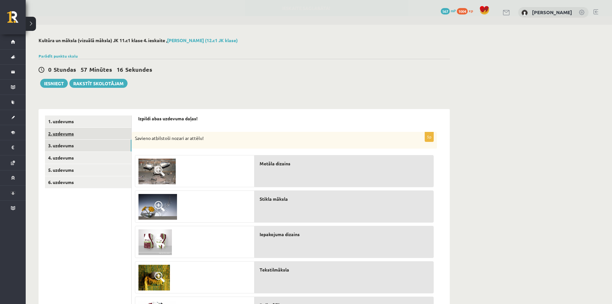
click at [63, 136] on link "2. uzdevums" at bounding box center [88, 134] width 86 height 12
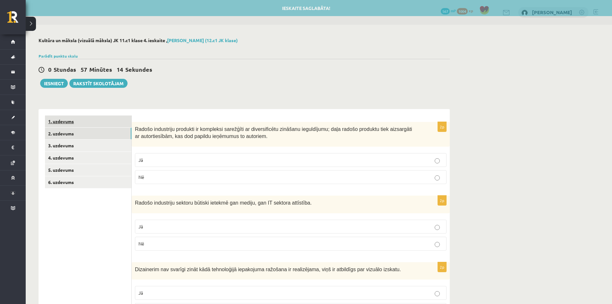
click at [65, 123] on link "1. uzdevums" at bounding box center [88, 121] width 86 height 12
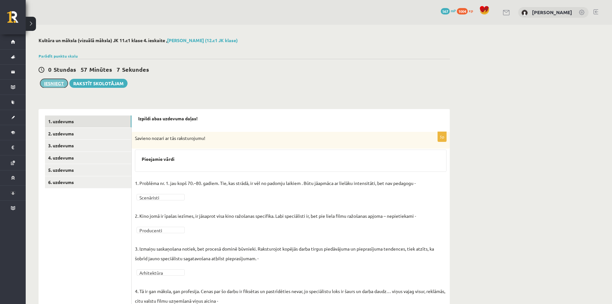
click at [61, 84] on button "Iesniegt" at bounding box center [54, 83] width 28 height 9
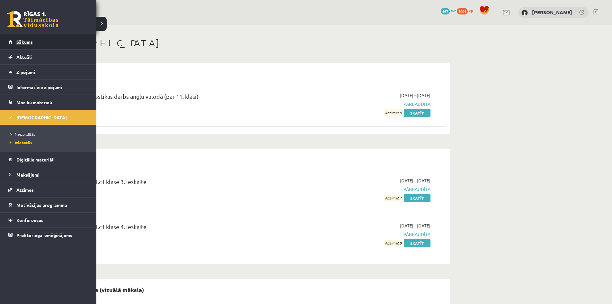
click at [14, 43] on link "Sākums" at bounding box center [48, 41] width 80 height 15
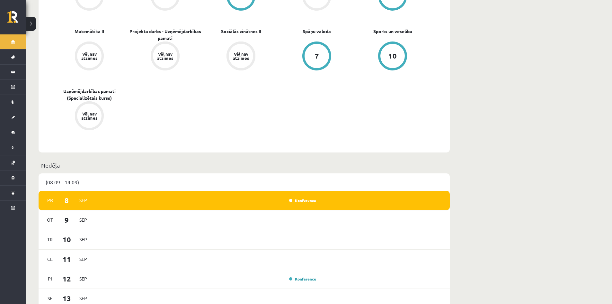
scroll to position [257, 0]
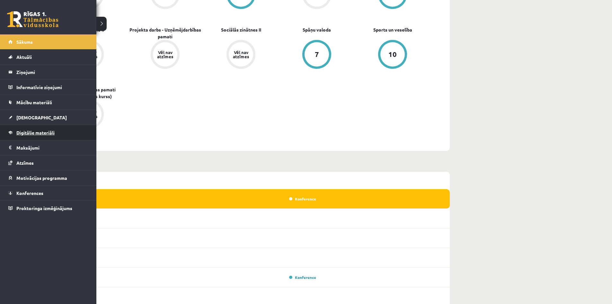
click at [37, 131] on span "Digitālie materiāli" at bounding box center [35, 132] width 38 height 6
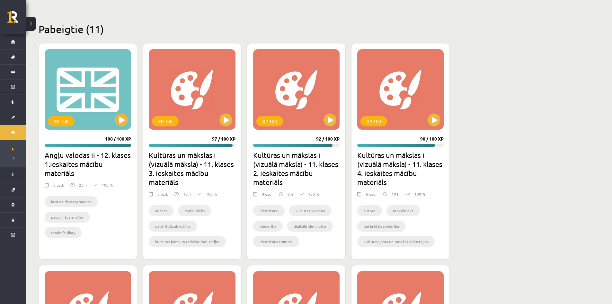
scroll to position [171, 0]
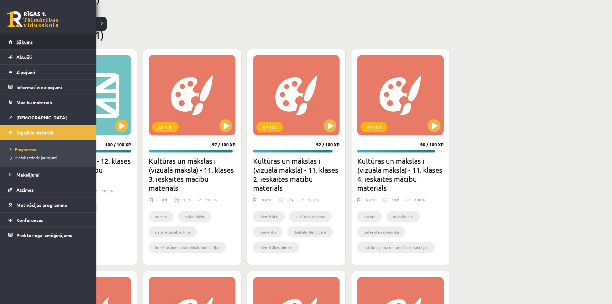
click at [26, 40] on span "Sākums" at bounding box center [24, 42] width 16 height 6
